Goal: Task Accomplishment & Management: Manage account settings

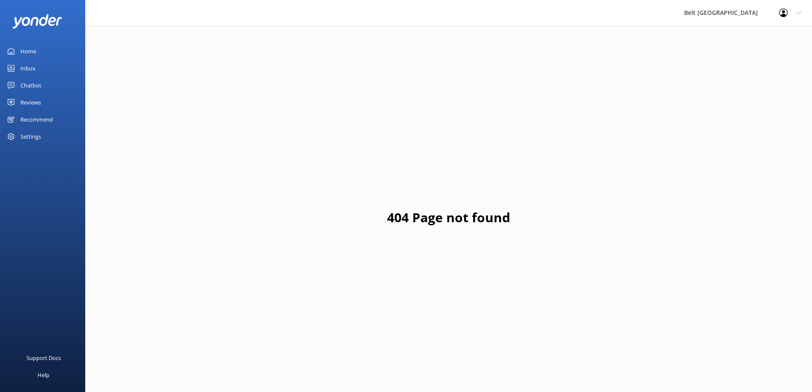
click at [30, 66] on div "Inbox" at bounding box center [27, 68] width 15 height 17
